Goal: Information Seeking & Learning: Learn about a topic

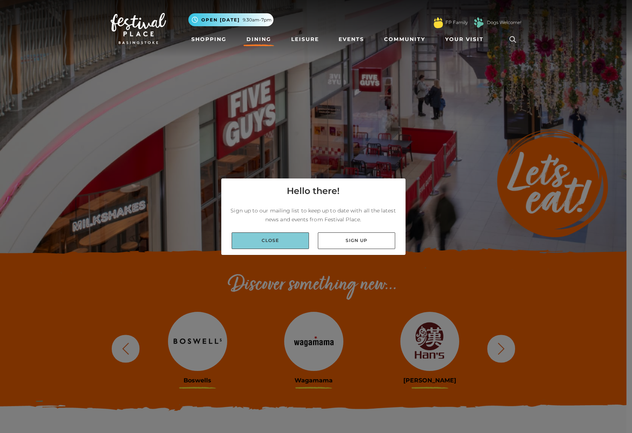
click at [267, 246] on link "Close" at bounding box center [269, 241] width 77 height 17
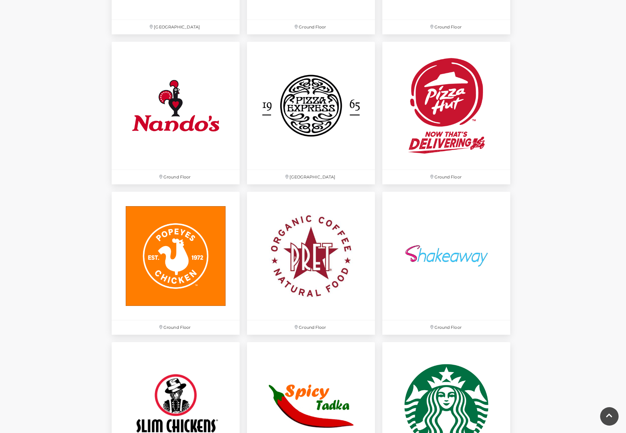
scroll to position [1952, 0]
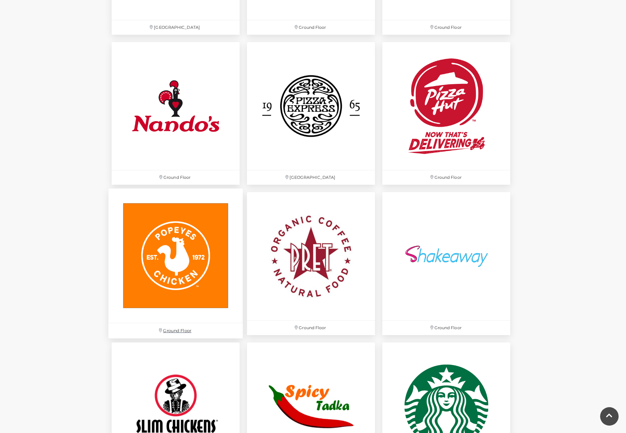
click at [197, 266] on img at bounding box center [175, 256] width 135 height 135
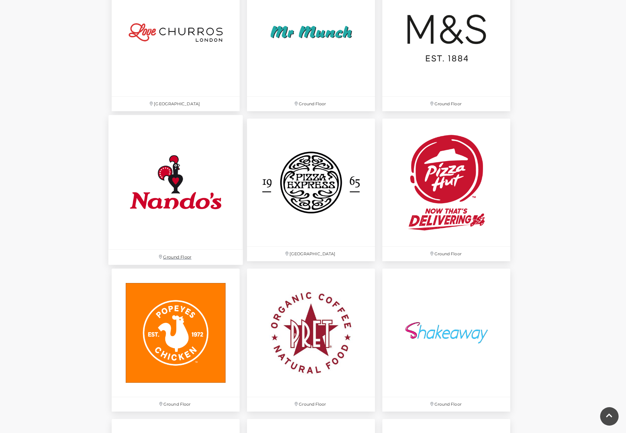
scroll to position [1871, 0]
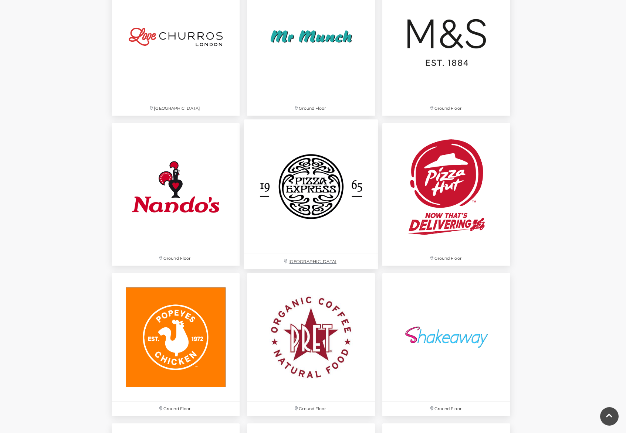
click at [331, 195] on img at bounding box center [311, 187] width 135 height 135
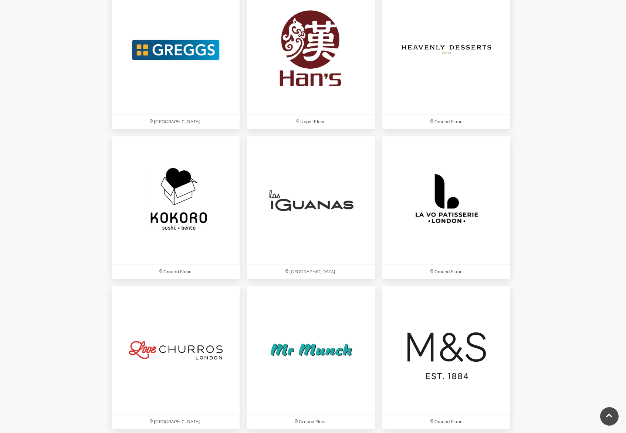
scroll to position [1556, 0]
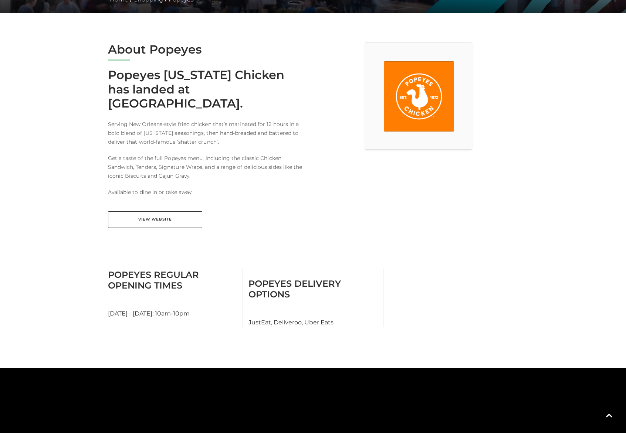
scroll to position [173, 0]
